Goal: Register for event/course

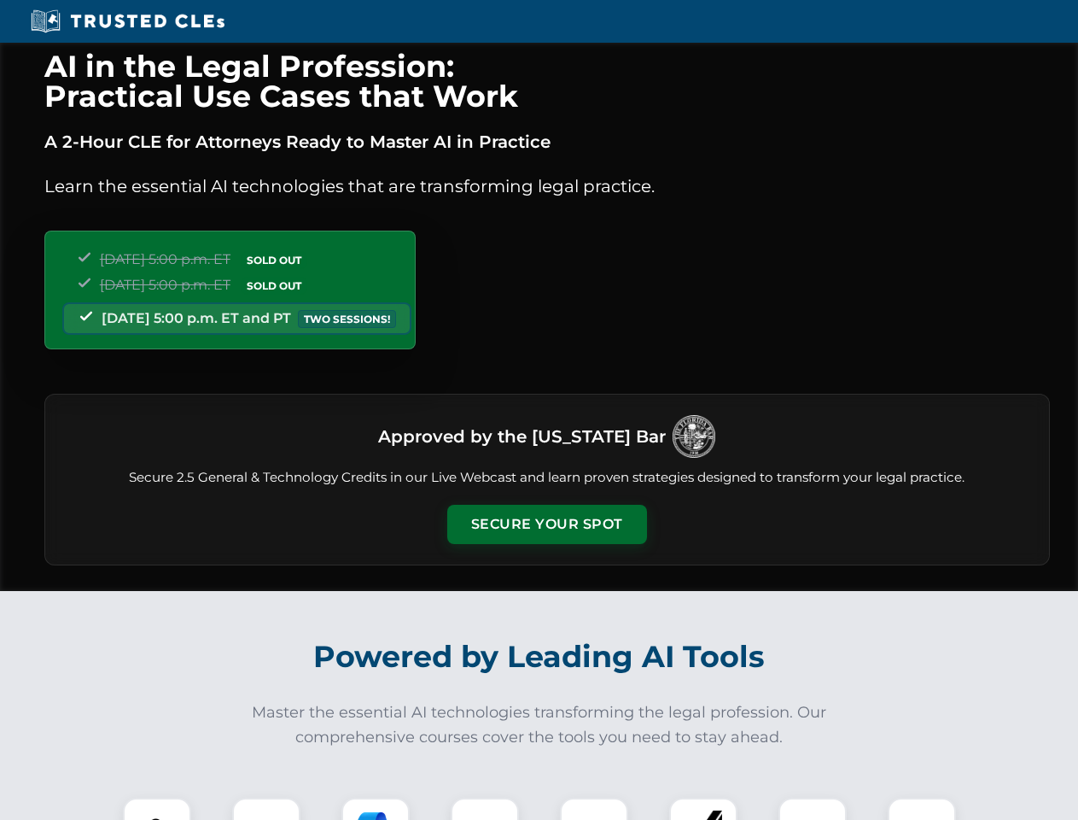
click at [546, 524] on button "Secure Your Spot" at bounding box center [547, 524] width 200 height 39
